Goal: Task Accomplishment & Management: Use online tool/utility

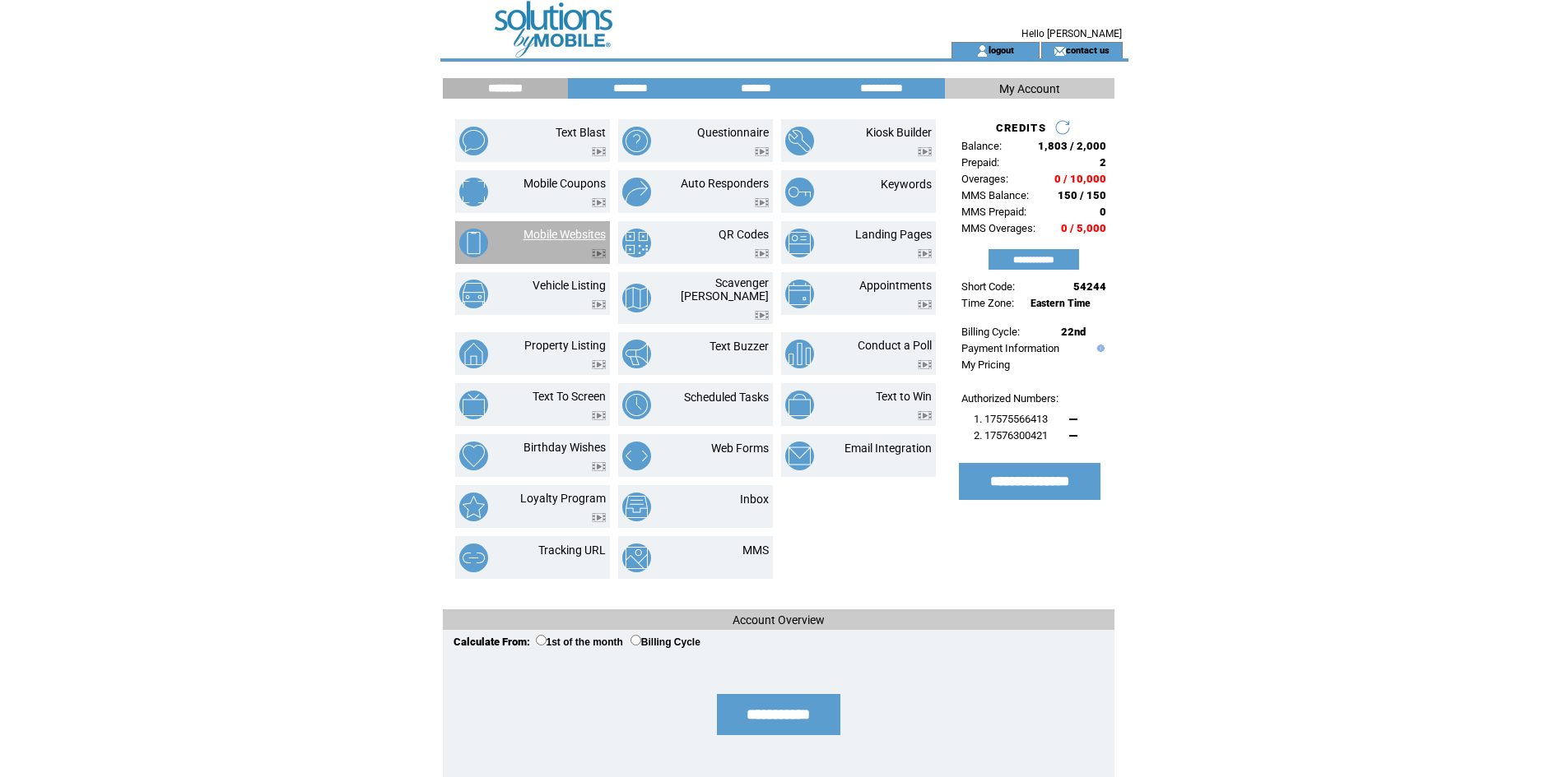
click at [556, 233] on link "Mobile Websites" at bounding box center [564, 234] width 82 height 13
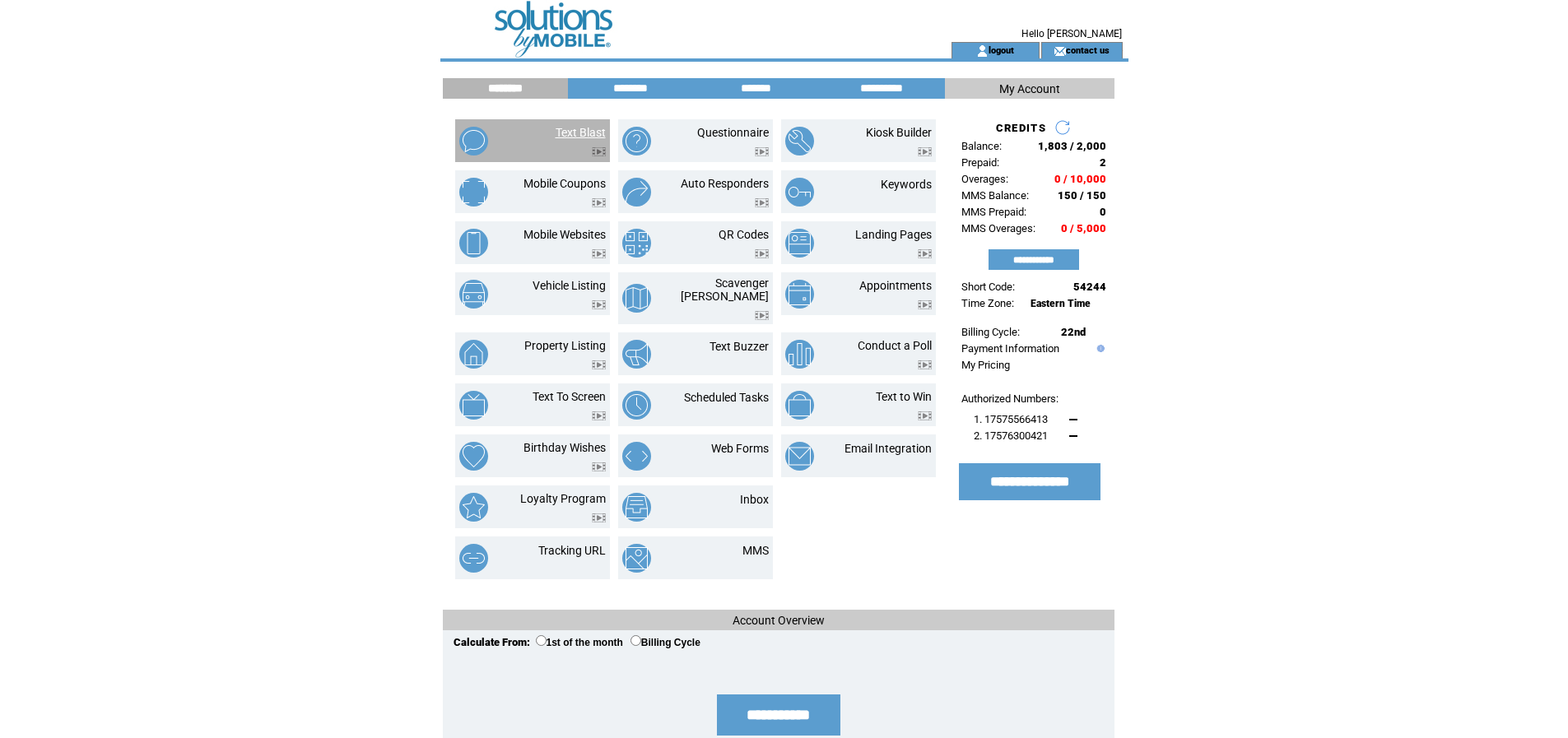
click at [582, 129] on link "Text Blast" at bounding box center [580, 132] width 51 height 13
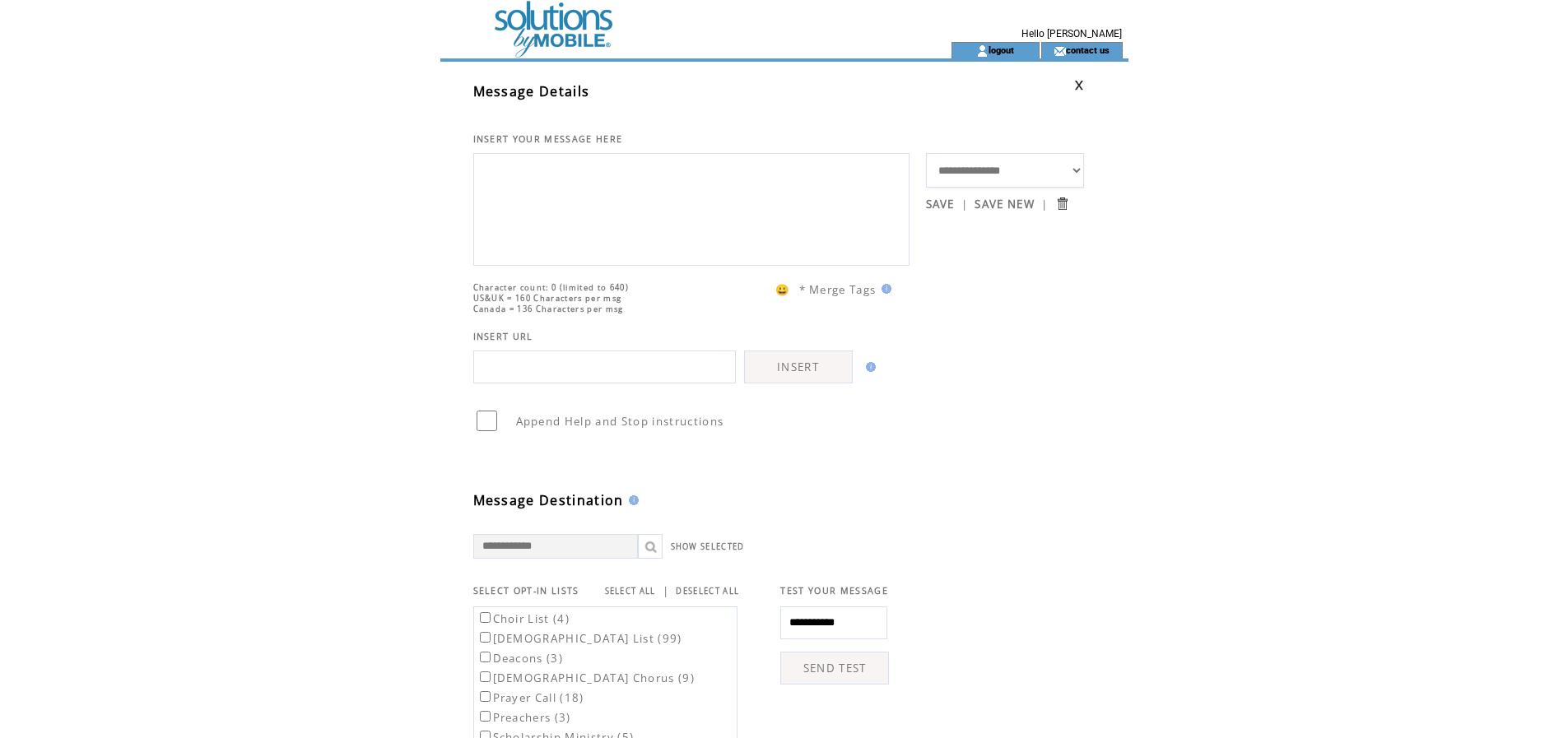
click at [607, 379] on input "text" at bounding box center [604, 367] width 262 height 33
paste input "**********"
type input "**********"
click at [797, 383] on link "INSERT" at bounding box center [798, 367] width 108 height 33
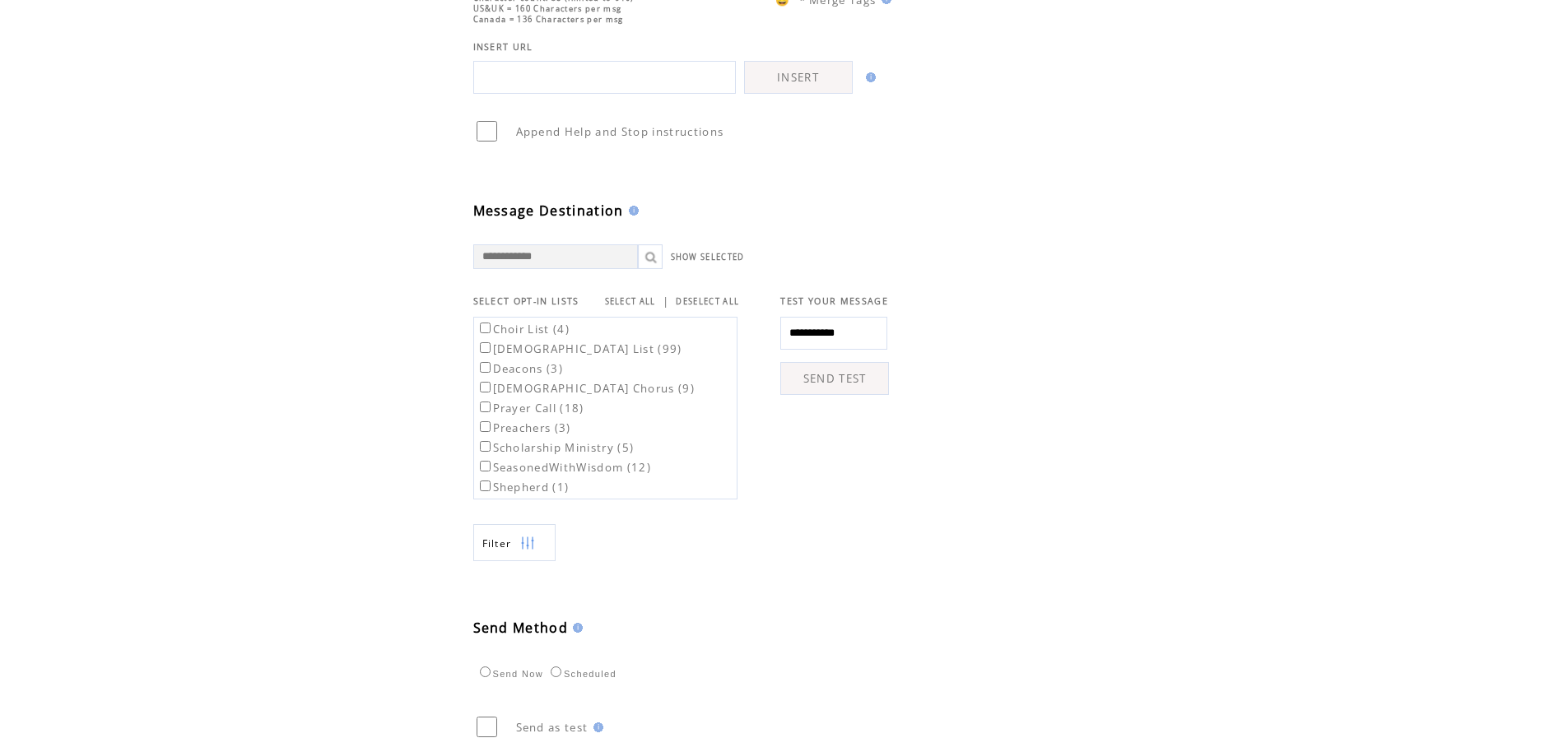
scroll to position [411, 0]
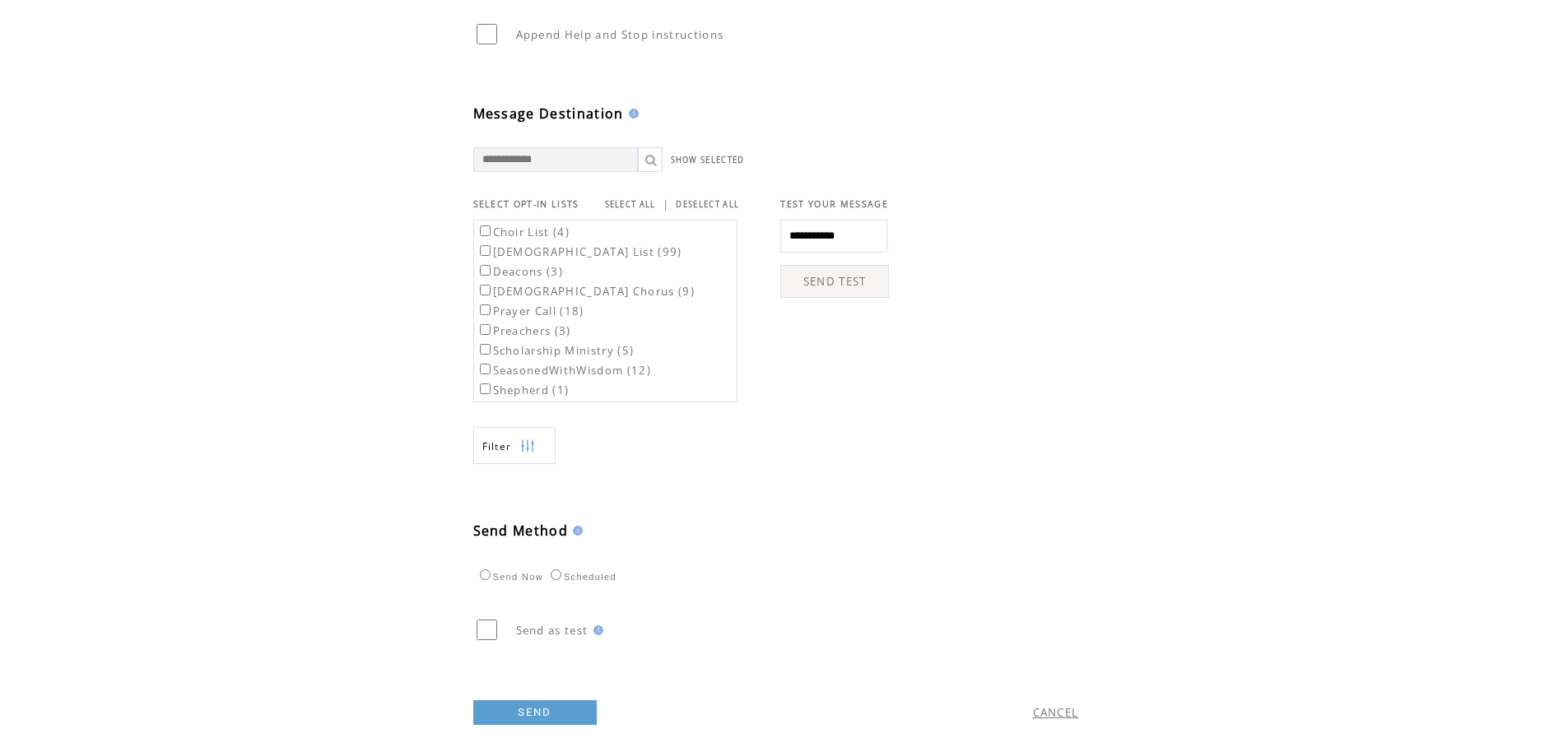
click at [521, 704] on link "SEND" at bounding box center [535, 712] width 123 height 25
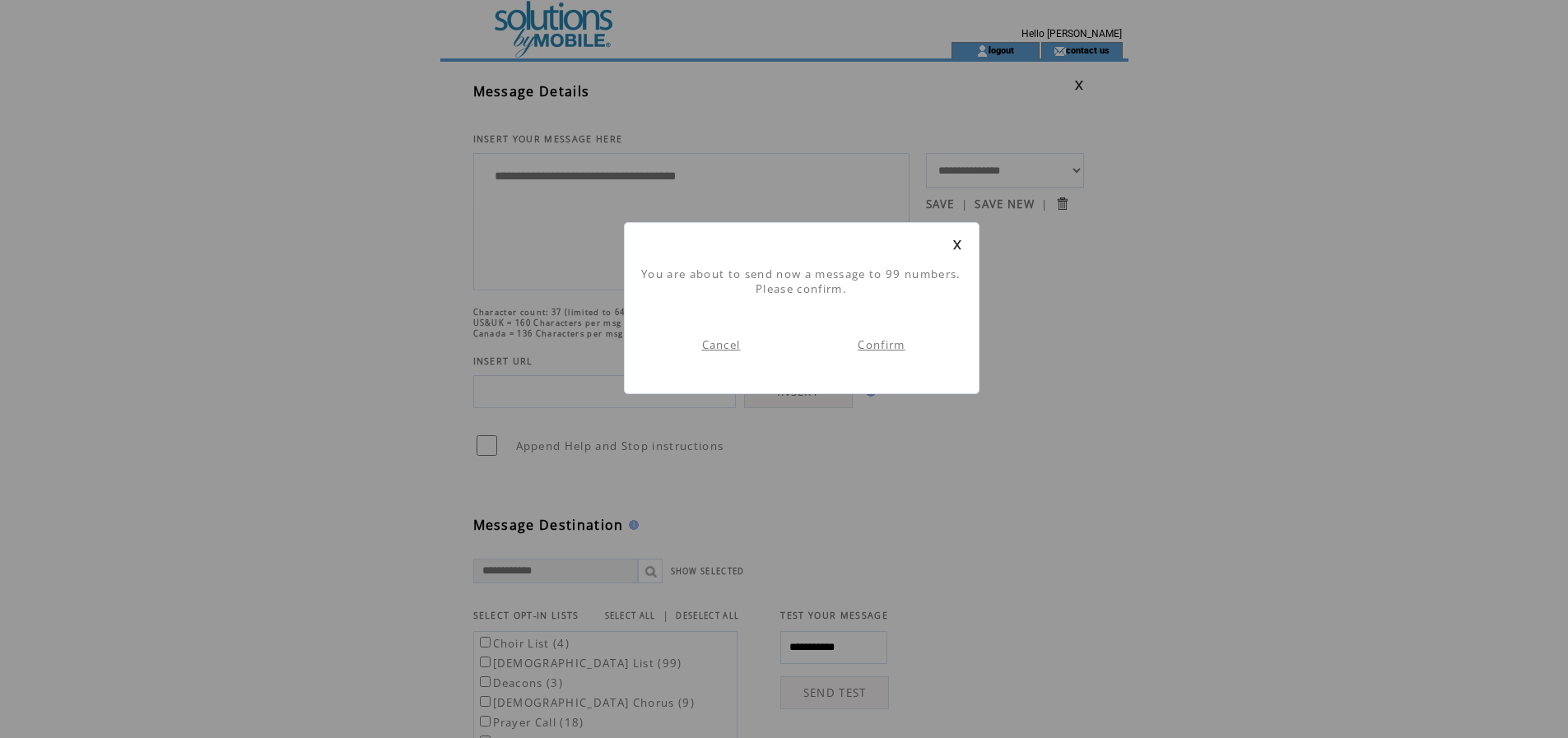
scroll to position [1, 0]
click at [877, 345] on link "Confirm" at bounding box center [881, 345] width 47 height 15
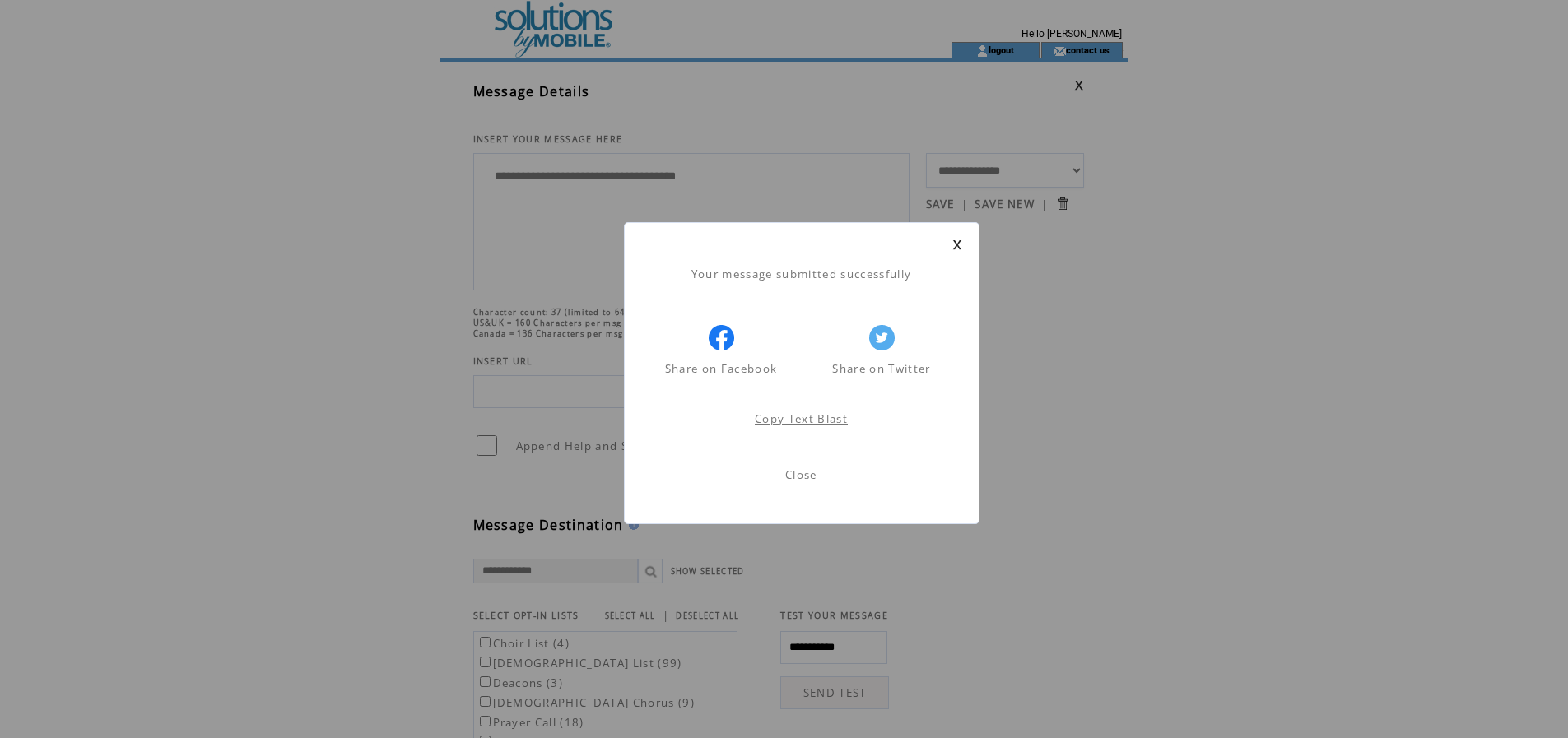
scroll to position [1, 0]
